Goal: Book appointment/travel/reservation

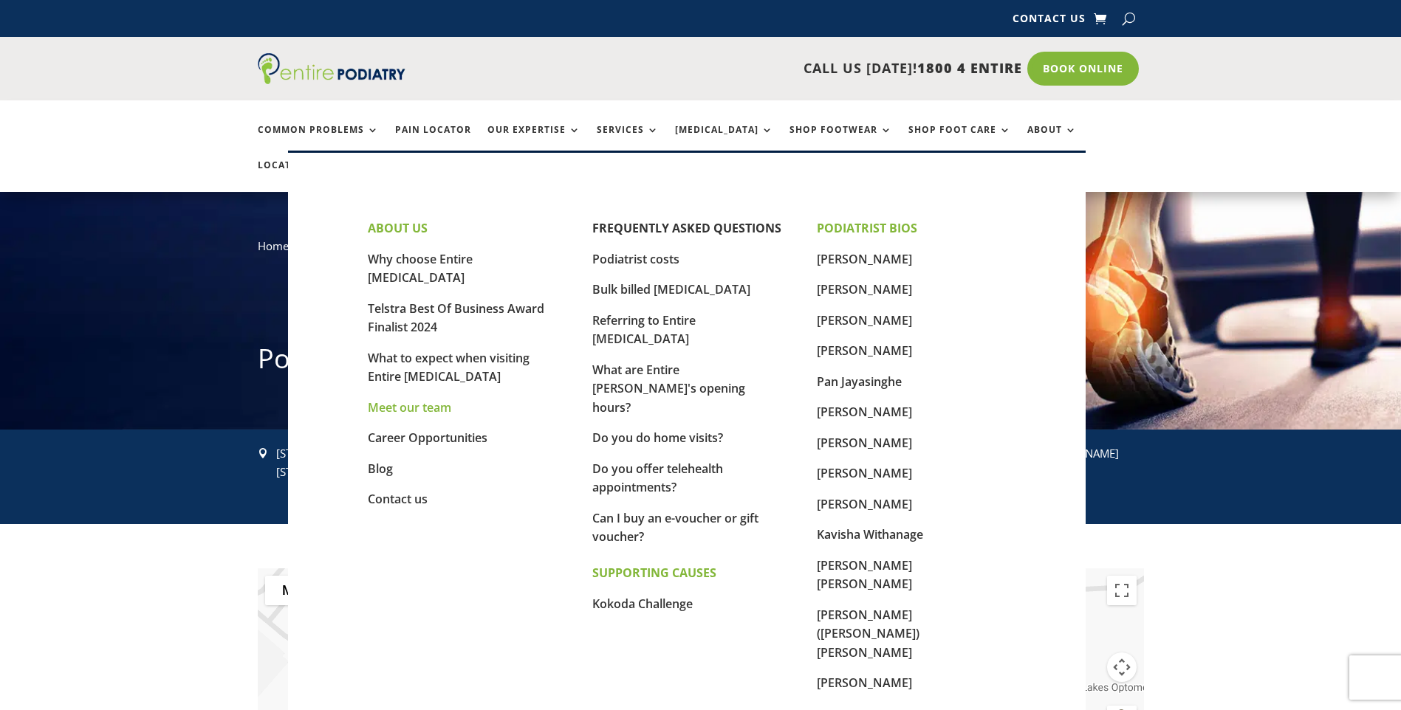
click at [414, 399] on link "Meet our team" at bounding box center [409, 407] width 83 height 16
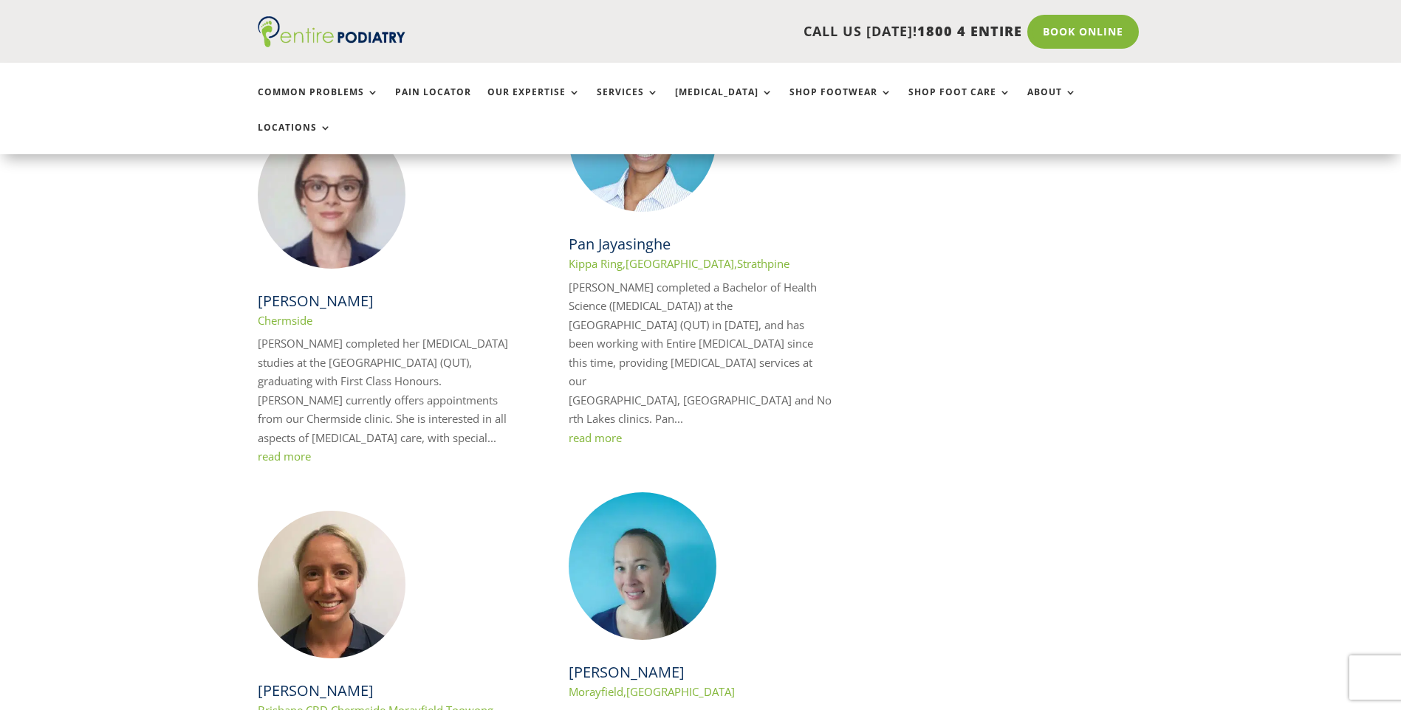
scroll to position [1240, 0]
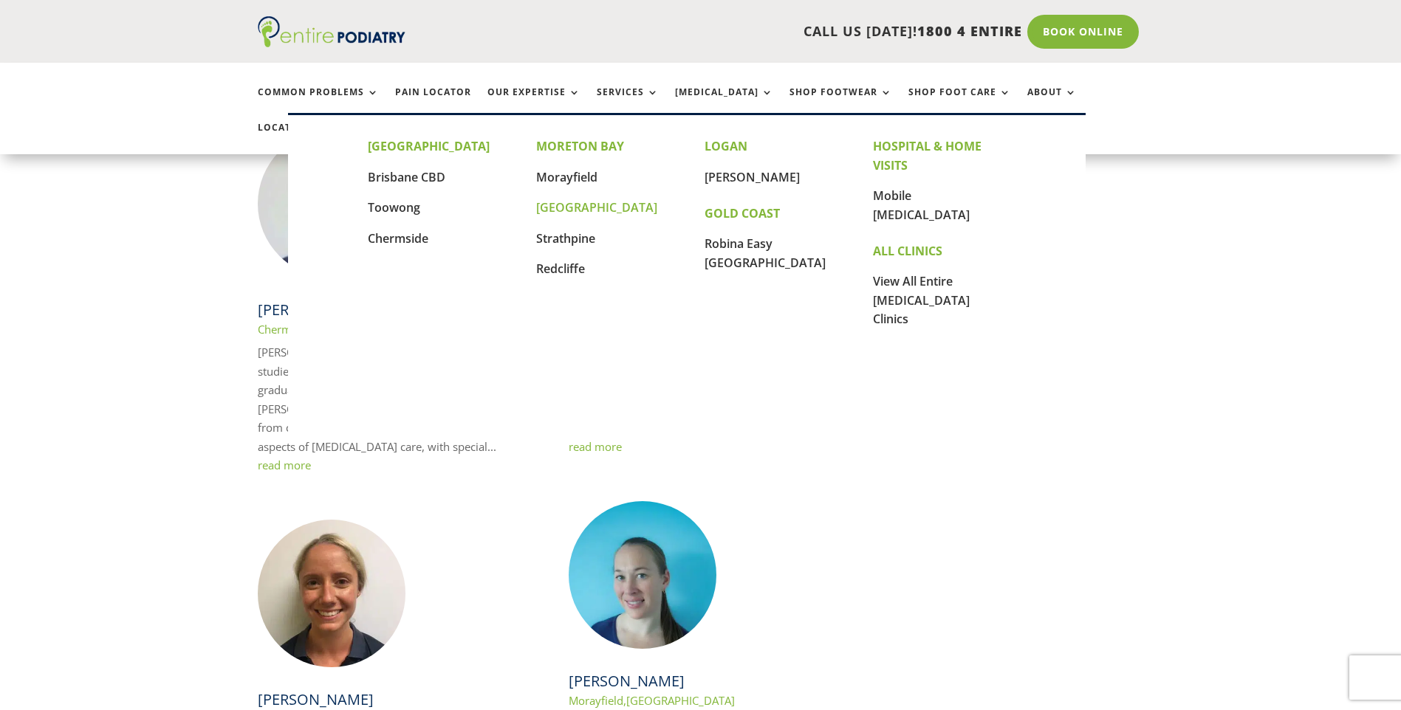
click at [566, 209] on link "[GEOGRAPHIC_DATA]" at bounding box center [596, 207] width 121 height 16
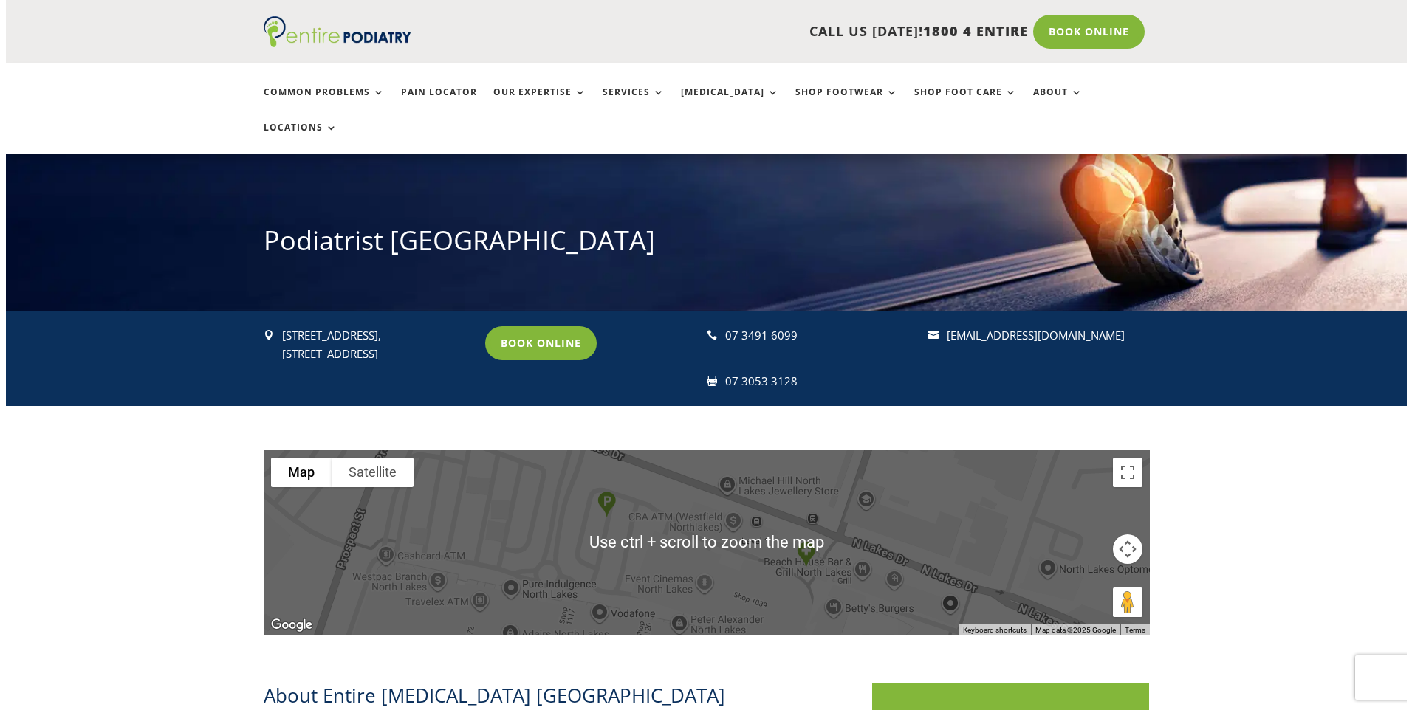
scroll to position [177, 0]
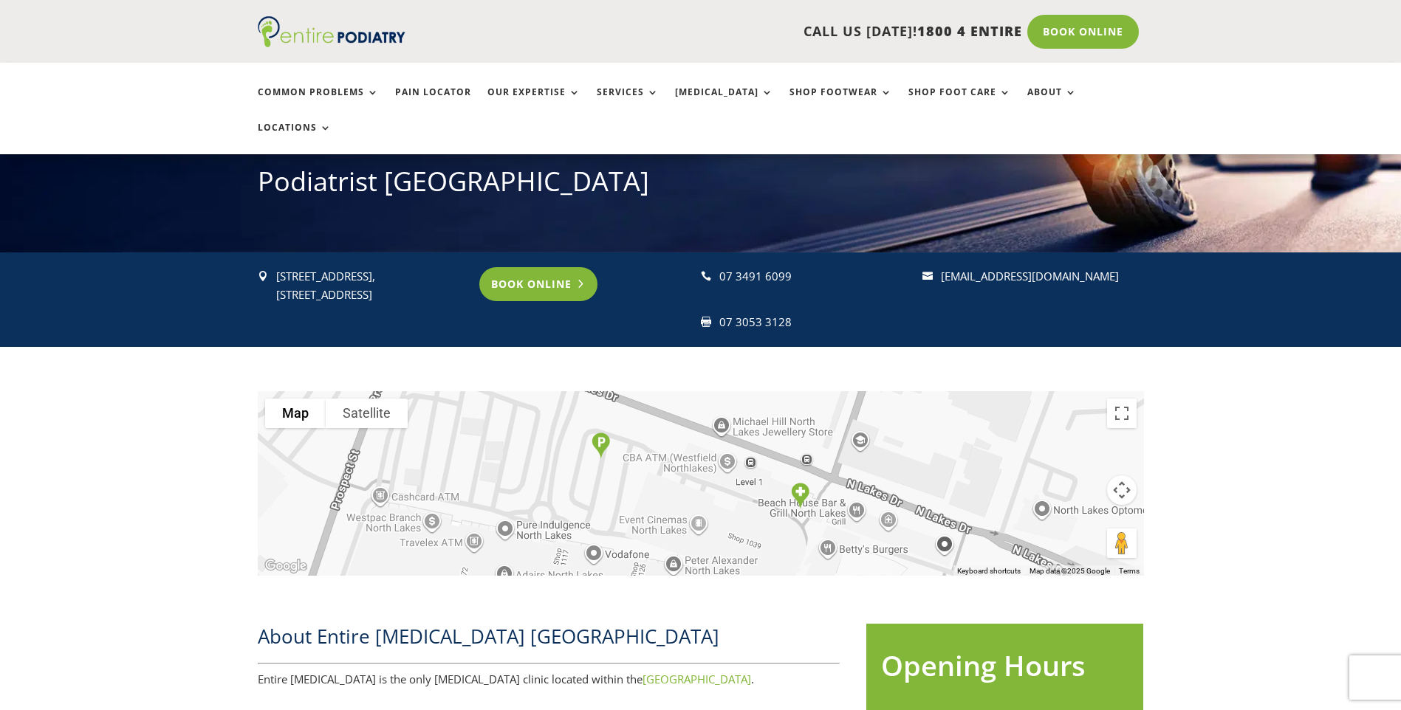
click at [550, 267] on link "Book Online" at bounding box center [538, 284] width 119 height 34
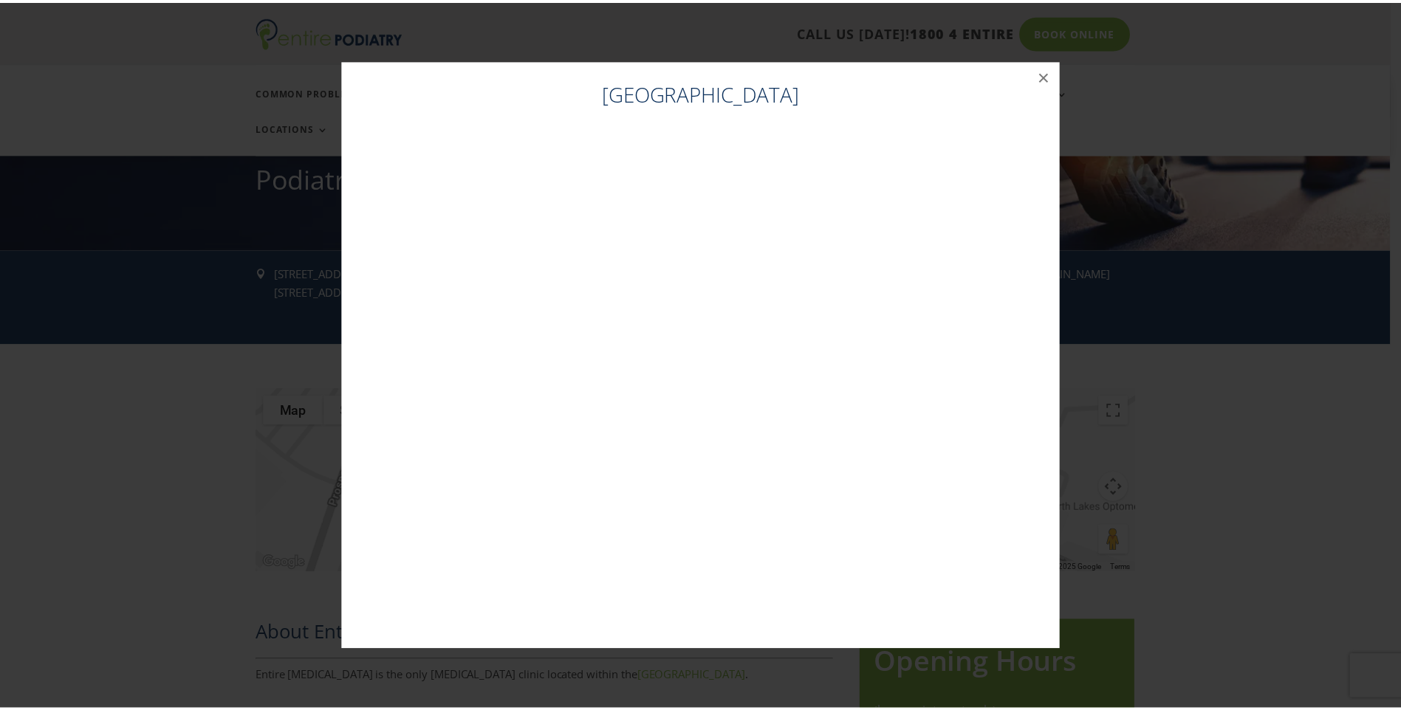
scroll to position [181, 0]
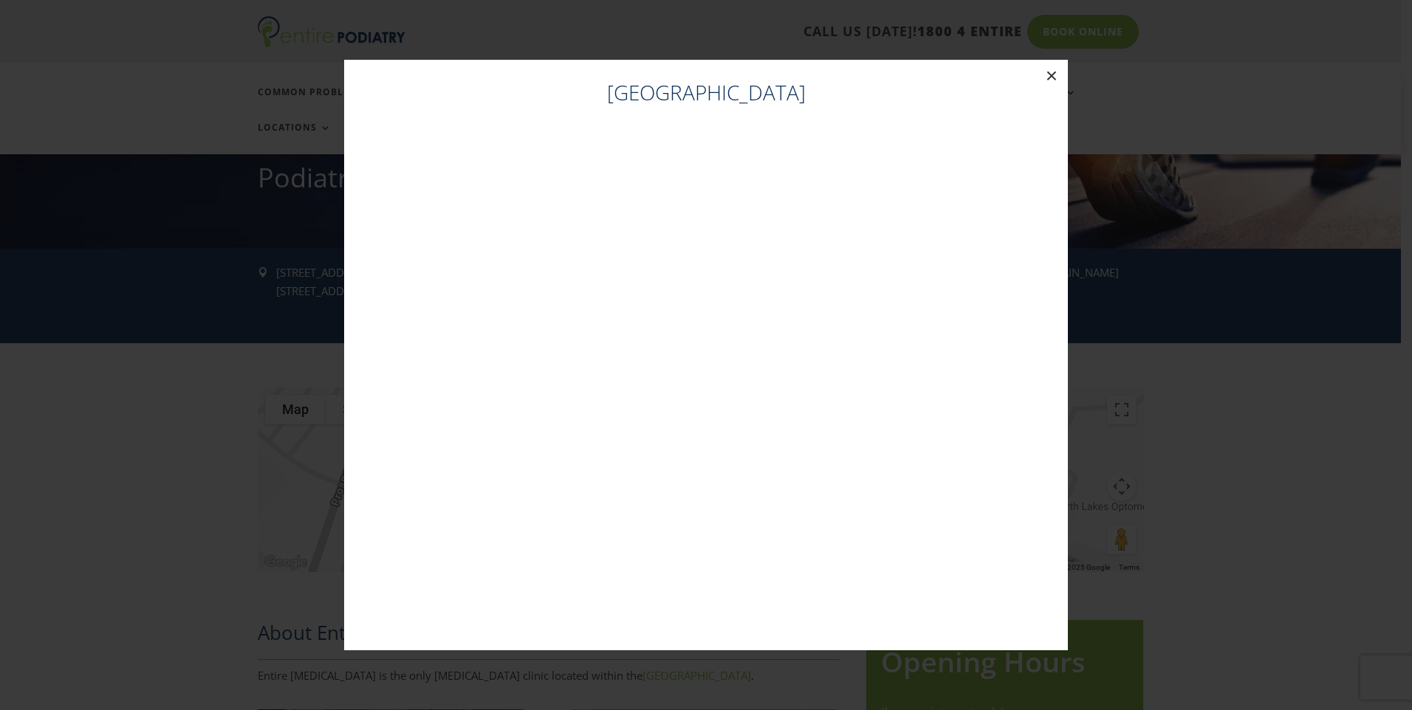
click at [1050, 74] on button "×" at bounding box center [1051, 76] width 32 height 32
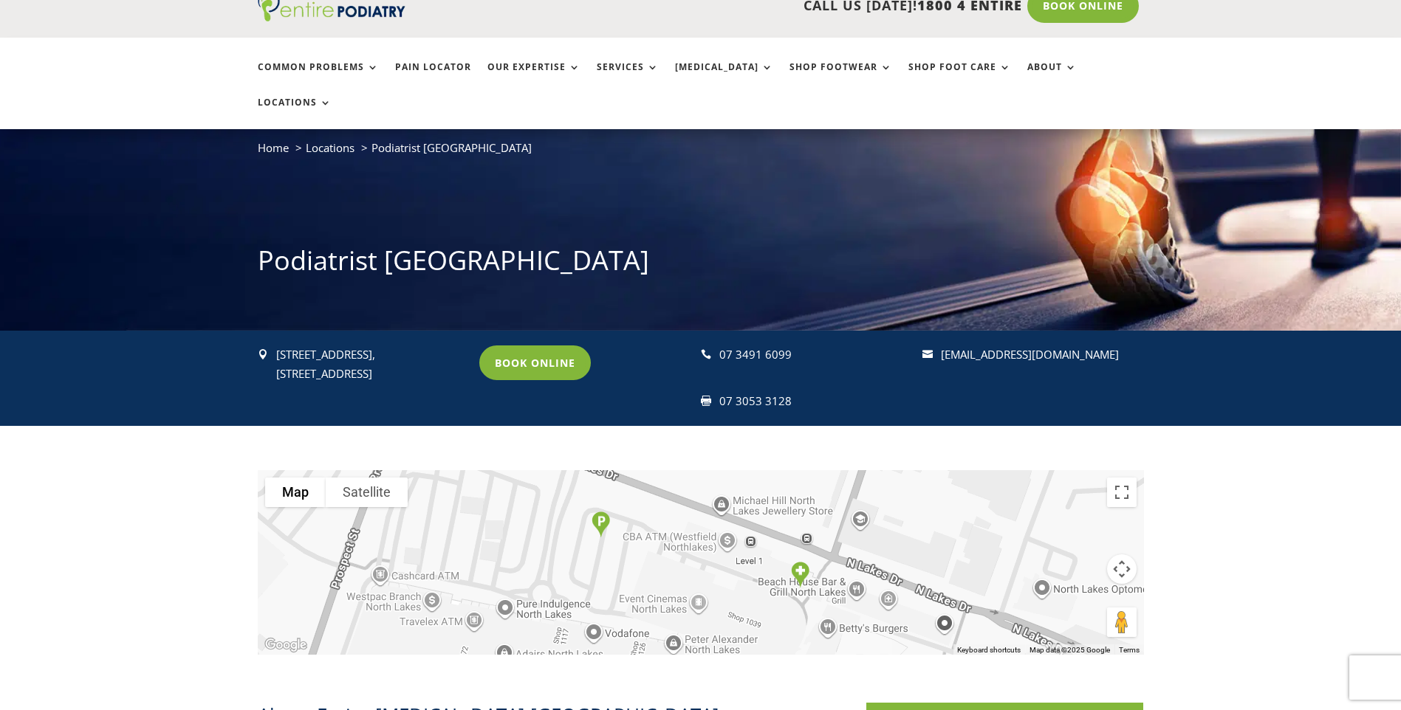
scroll to position [0, 0]
